Goal: Transaction & Acquisition: Purchase product/service

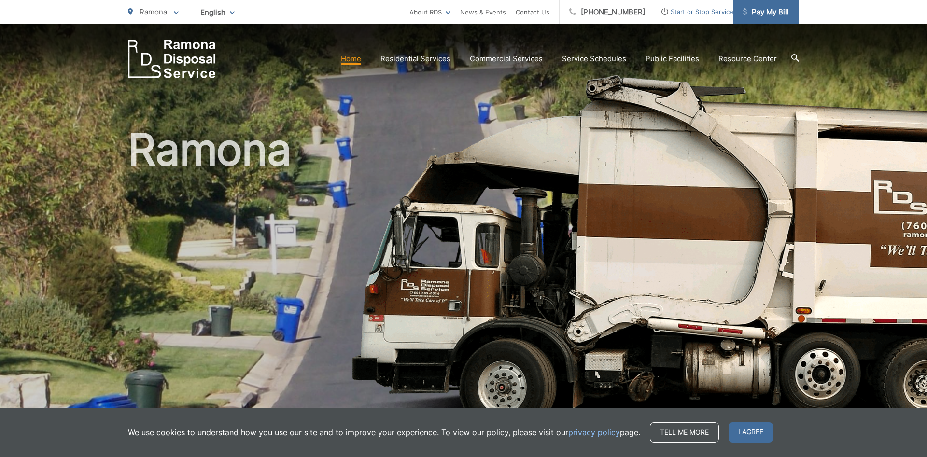
click at [786, 14] on span "Pay My Bill" at bounding box center [766, 12] width 46 height 12
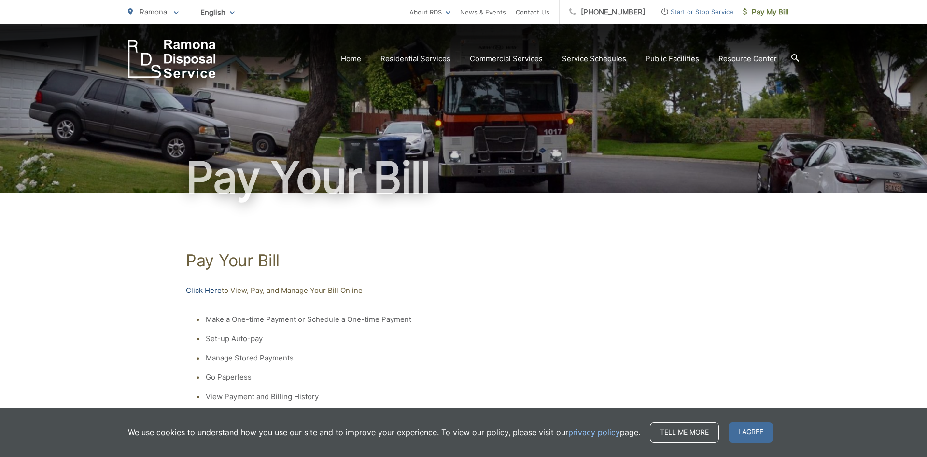
click at [210, 291] on link "Click Here" at bounding box center [204, 291] width 36 height 12
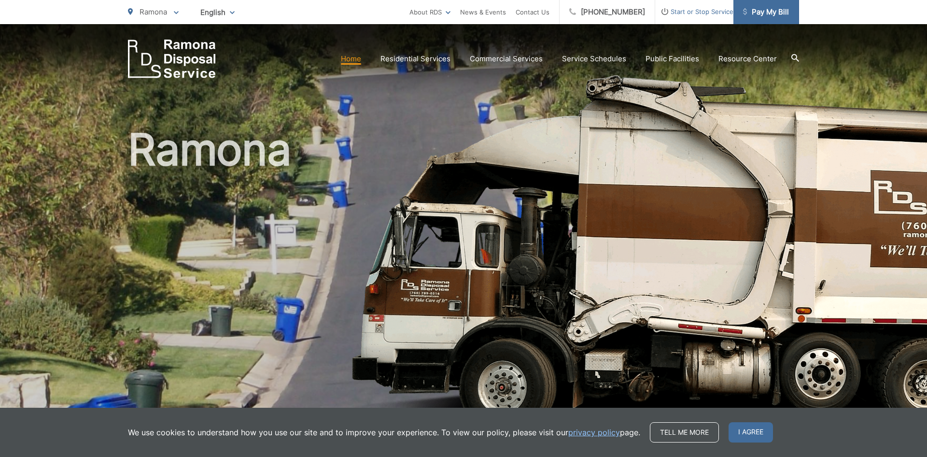
click at [783, 12] on span "Pay My Bill" at bounding box center [766, 12] width 46 height 12
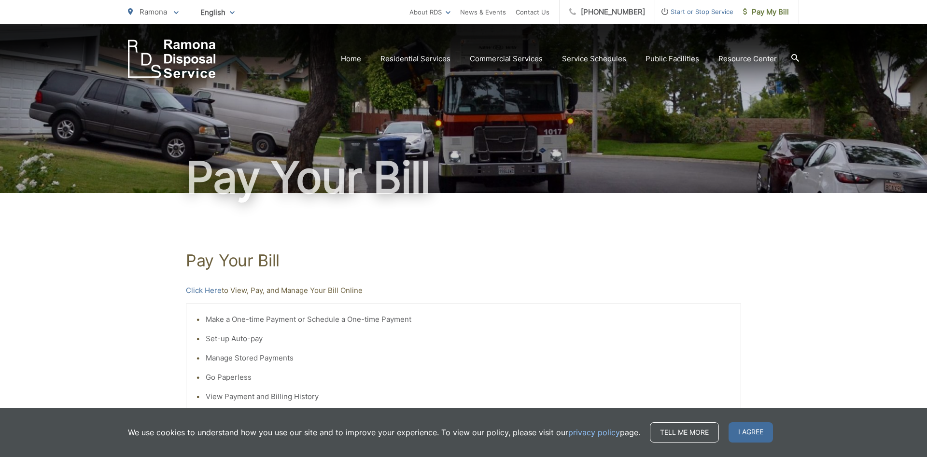
scroll to position [229, 0]
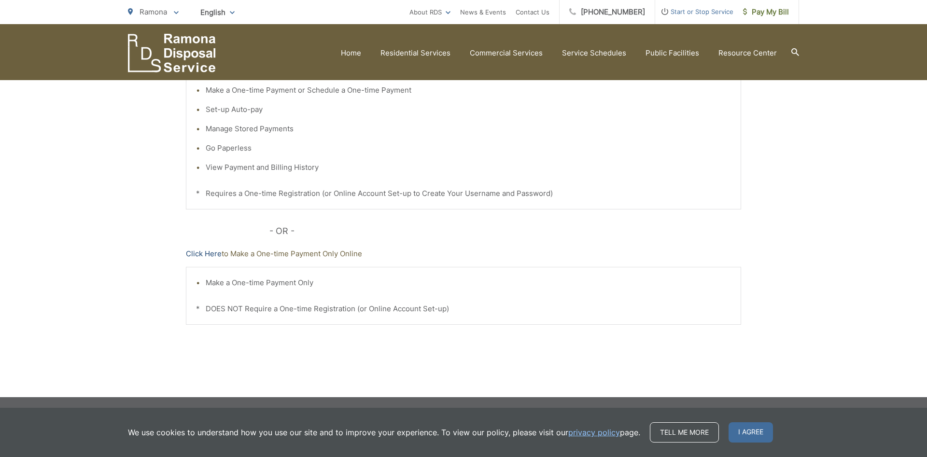
click at [202, 256] on link "Click Here" at bounding box center [204, 254] width 36 height 12
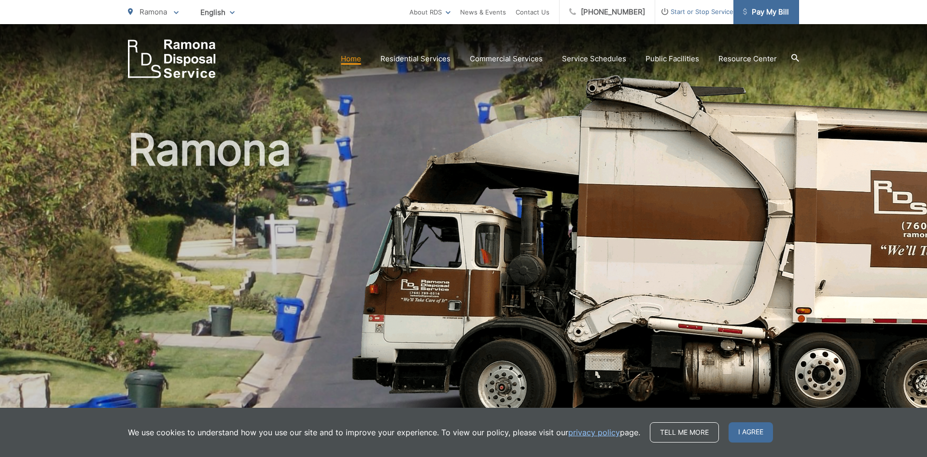
click at [763, 12] on span "Pay My Bill" at bounding box center [766, 12] width 46 height 12
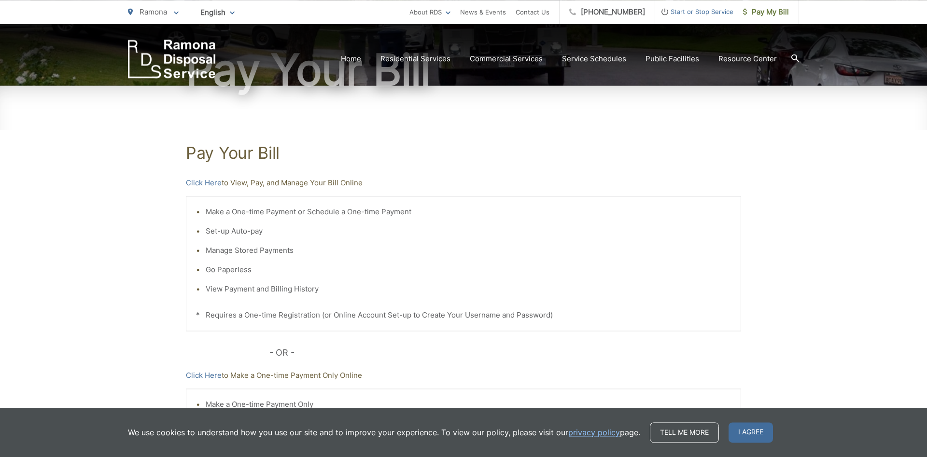
scroll to position [148, 0]
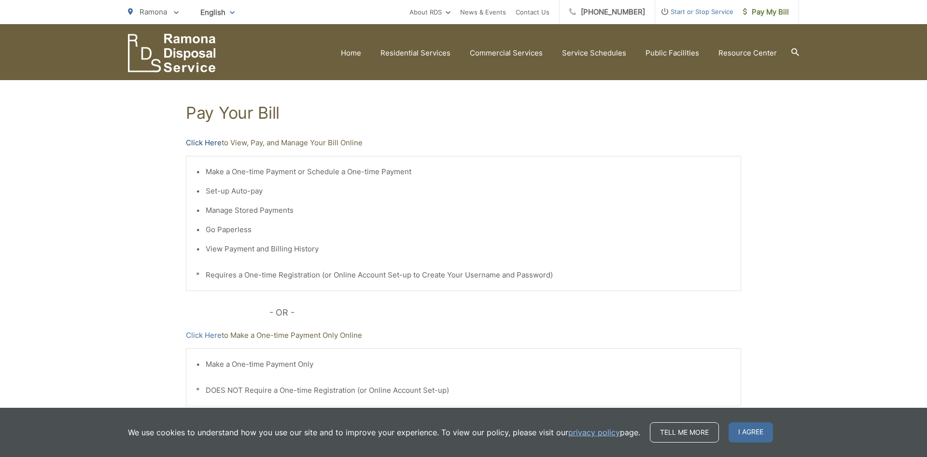
click at [195, 145] on link "Click Here" at bounding box center [204, 143] width 36 height 12
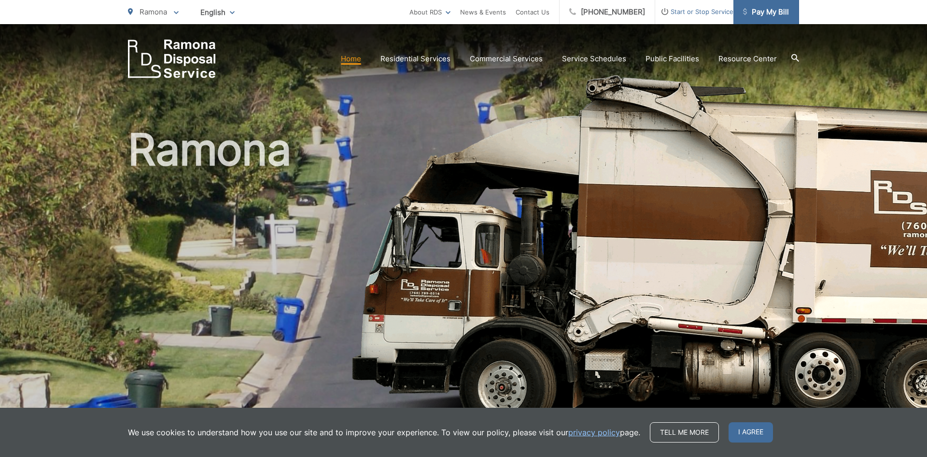
click at [773, 11] on span "Pay My Bill" at bounding box center [766, 12] width 46 height 12
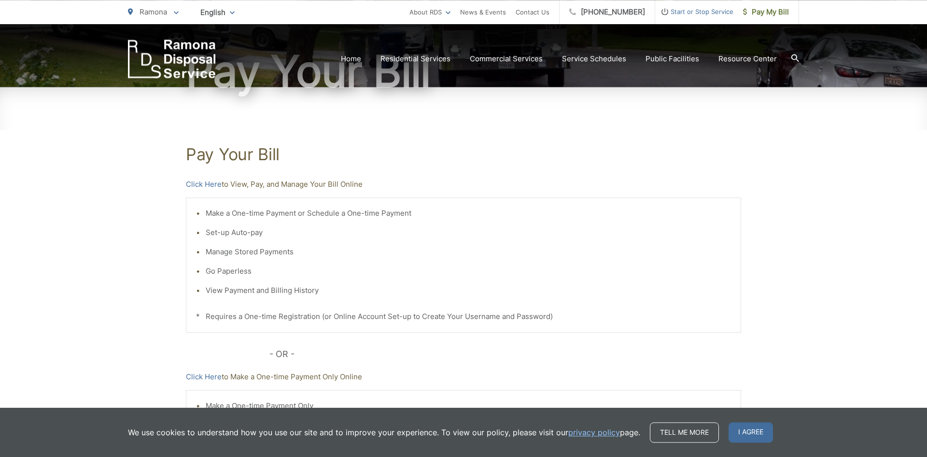
scroll to position [197, 0]
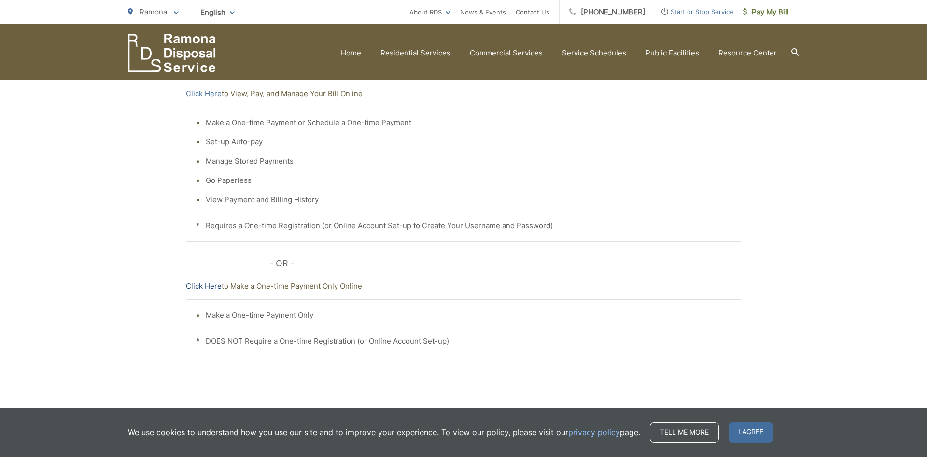
click at [211, 288] on link "Click Here" at bounding box center [204, 286] width 36 height 12
